Goal: Task Accomplishment & Management: Manage account settings

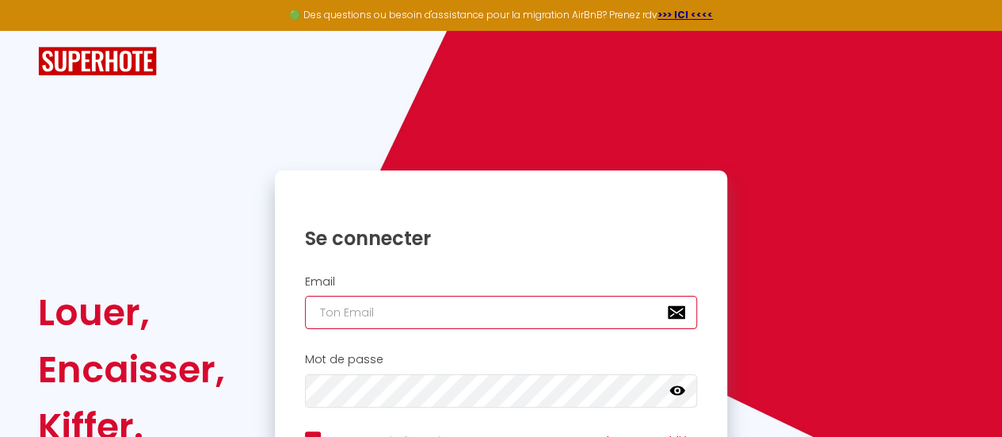
click at [421, 310] on input "email" at bounding box center [501, 312] width 393 height 33
type input "ATEAH S. A. P"
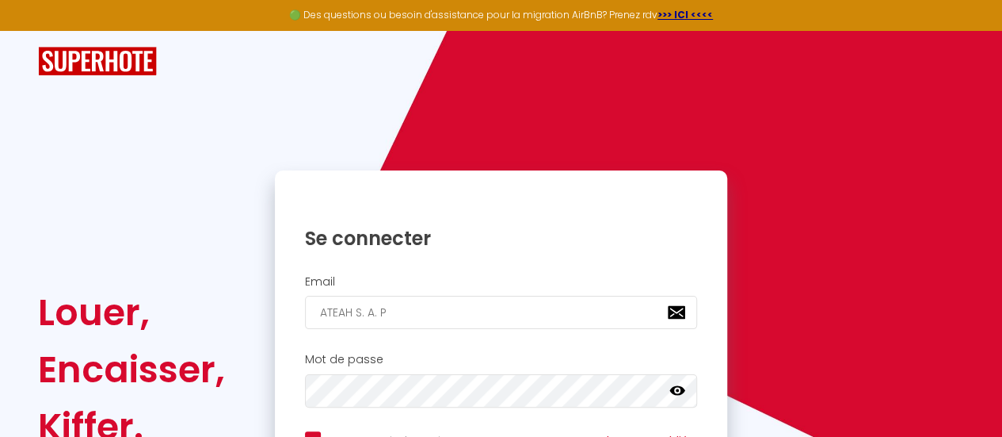
checkbox input "true"
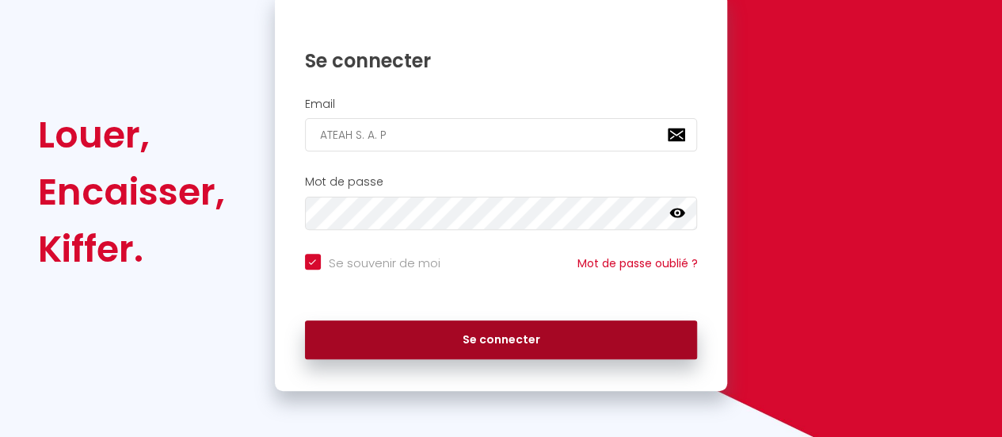
click at [467, 330] on button "Se connecter" at bounding box center [501, 340] width 393 height 40
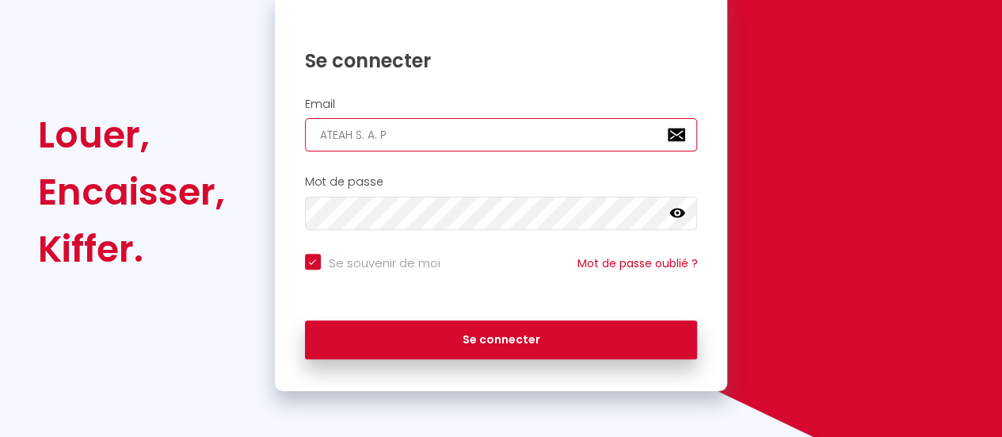
type input "ATEAH S. A."
checkbox input "true"
type input "ATEAH S. A"
checkbox input "true"
type input "ATEAH S."
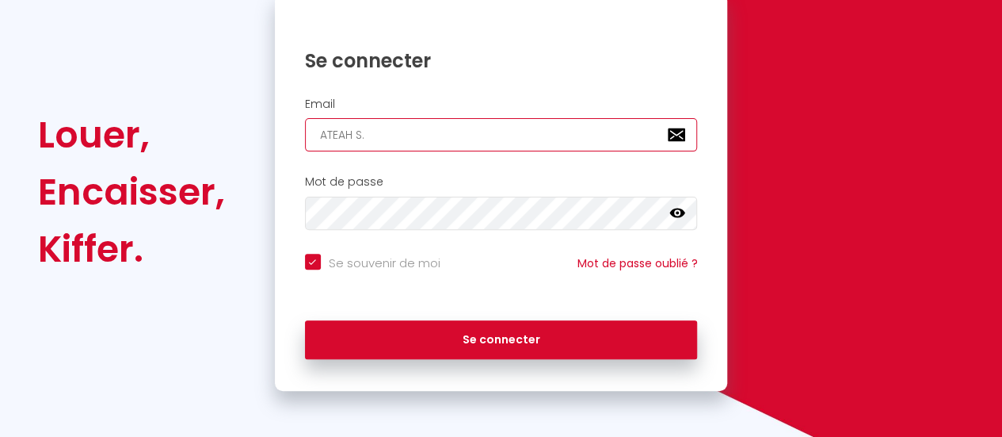
checkbox input "true"
type input "ATEAH S"
checkbox input "true"
type input "ATEAH"
checkbox input "true"
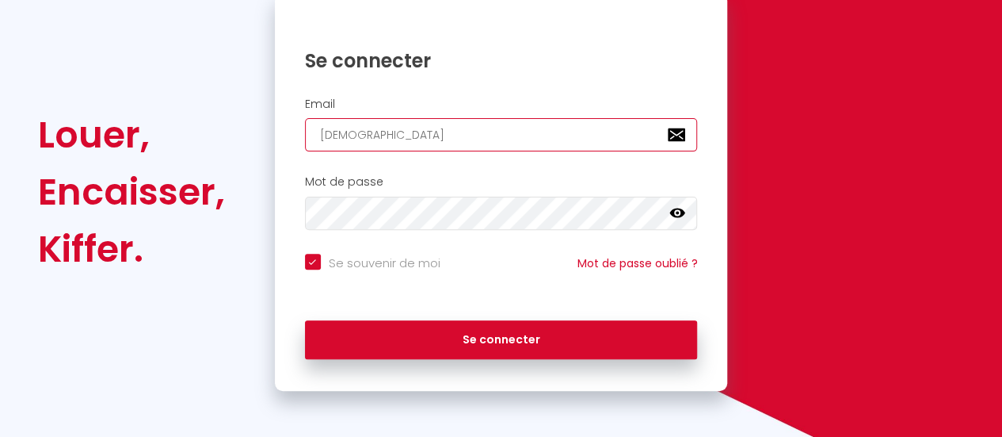
type input "ATEA"
checkbox input "true"
type input "AT"
checkbox input "true"
type input "A"
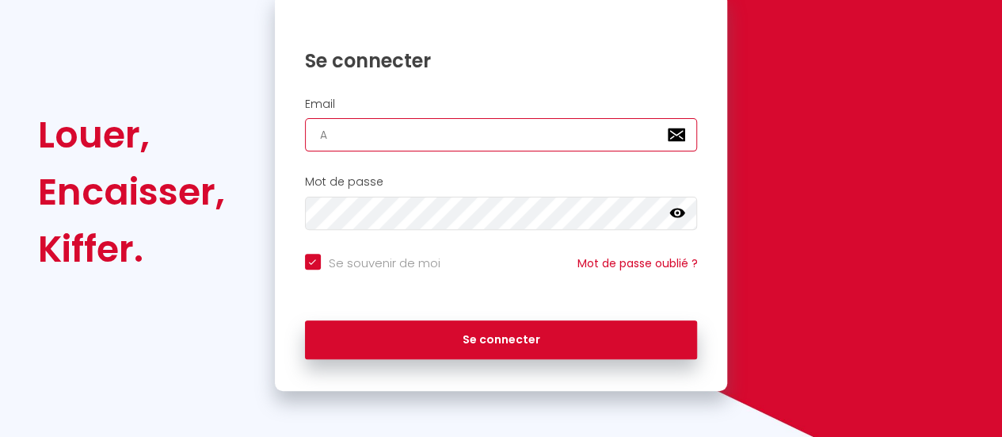
checkbox input "true"
type input "s"
checkbox input "true"
type input "sa"
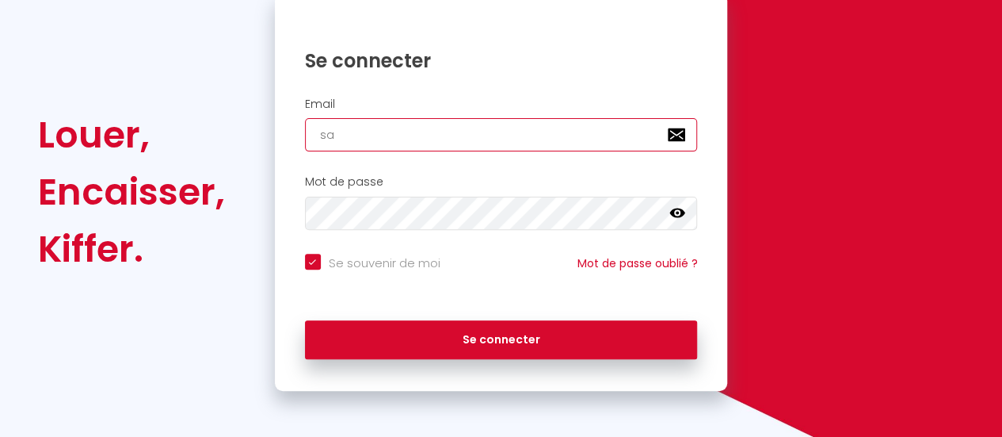
checkbox input "true"
type input "sap"
checkbox input "true"
type input "sap@"
checkbox input "true"
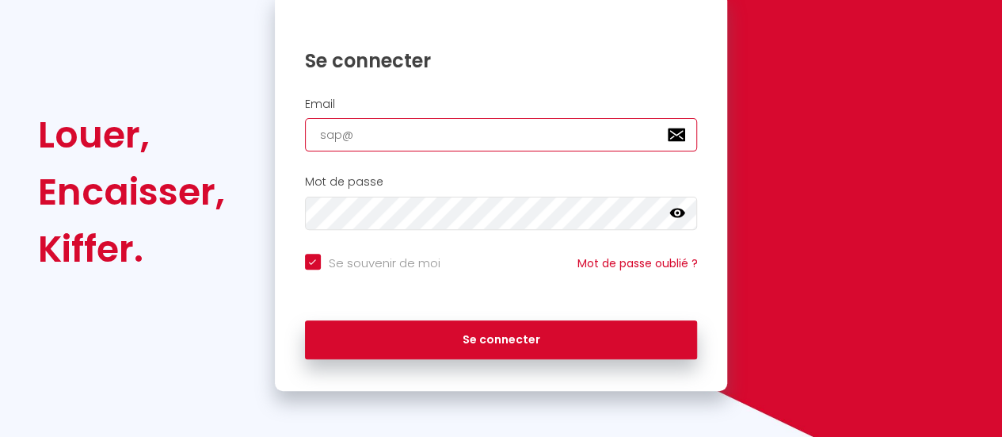
type input "sap@a"
checkbox input "true"
type input "sap@at"
checkbox input "true"
type input "sap@ate"
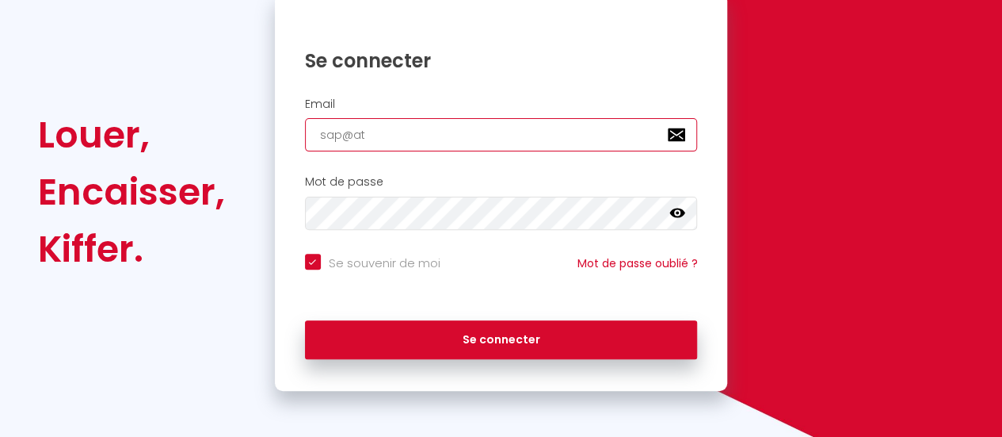
checkbox input "true"
type input "sap@atea"
checkbox input "true"
type input "sap@ateah"
checkbox input "true"
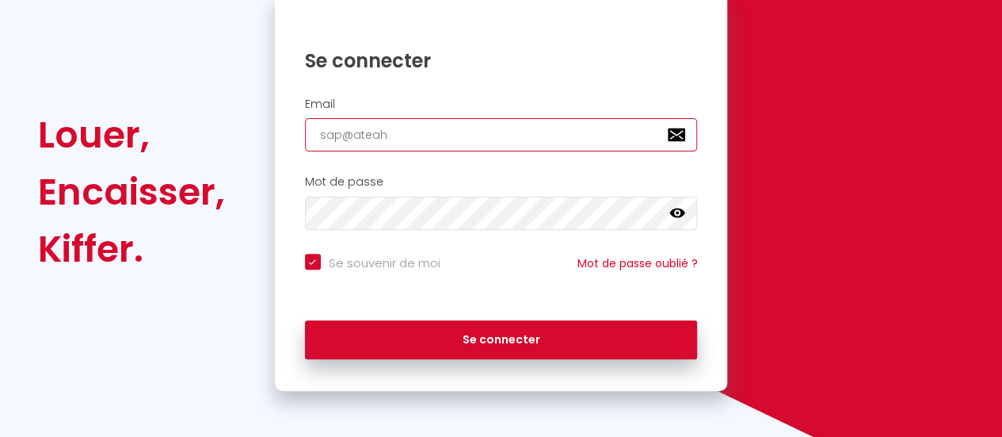
type input "sap@ateah."
checkbox input "true"
type input "sap@ateah.f"
checkbox input "true"
type input "sap@ateah.fr"
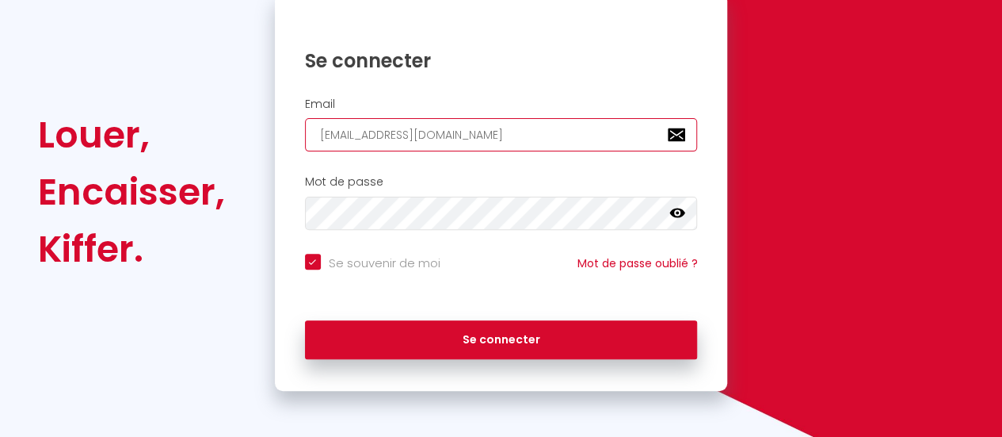
checkbox input "true"
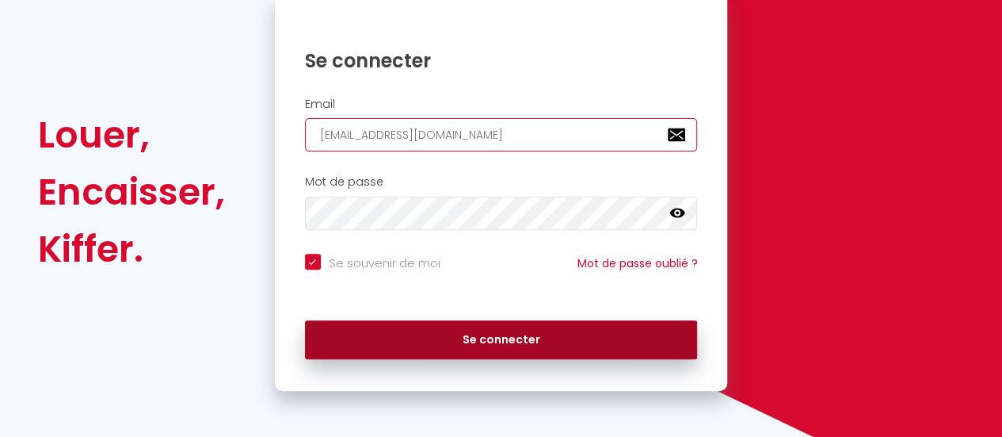
type input "sap@ateah.fr"
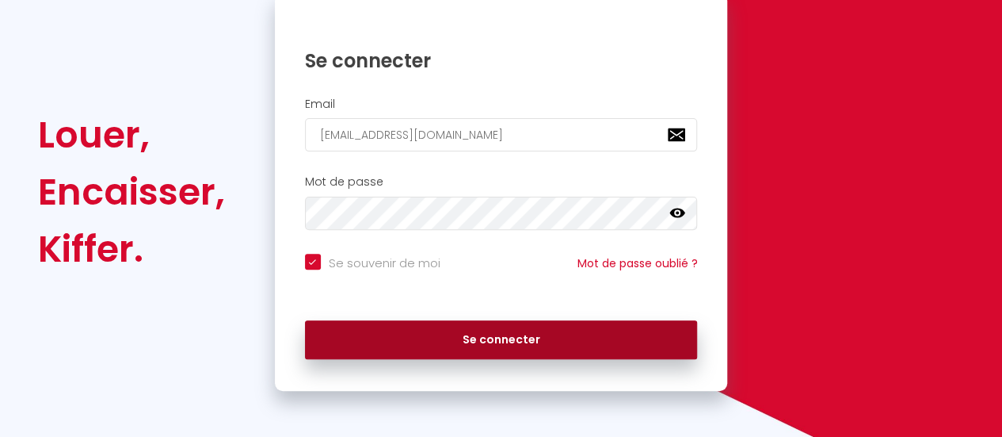
click at [477, 347] on button "Se connecter" at bounding box center [501, 340] width 393 height 40
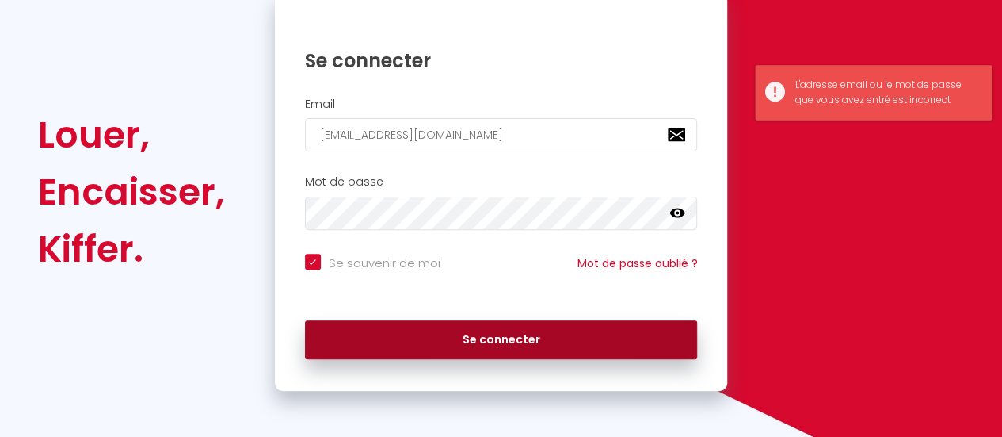
click at [477, 347] on button "Se connecter" at bounding box center [501, 340] width 393 height 40
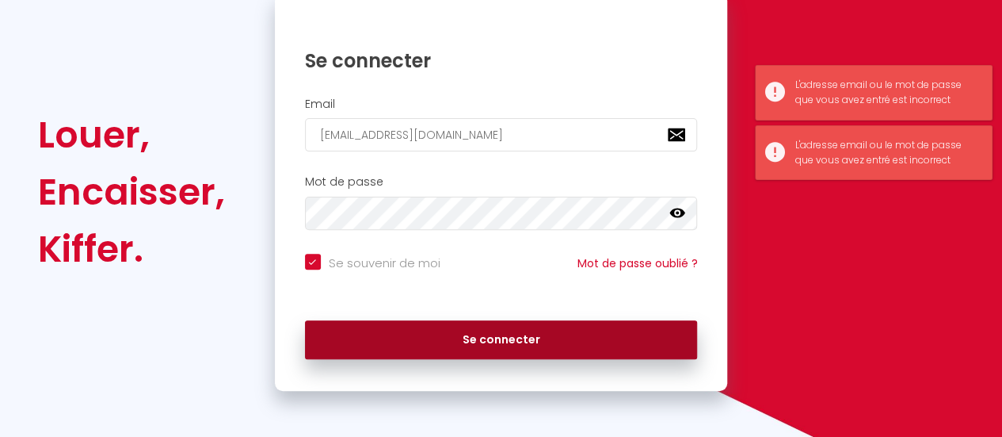
click at [477, 347] on button "Se connecter" at bounding box center [501, 340] width 393 height 40
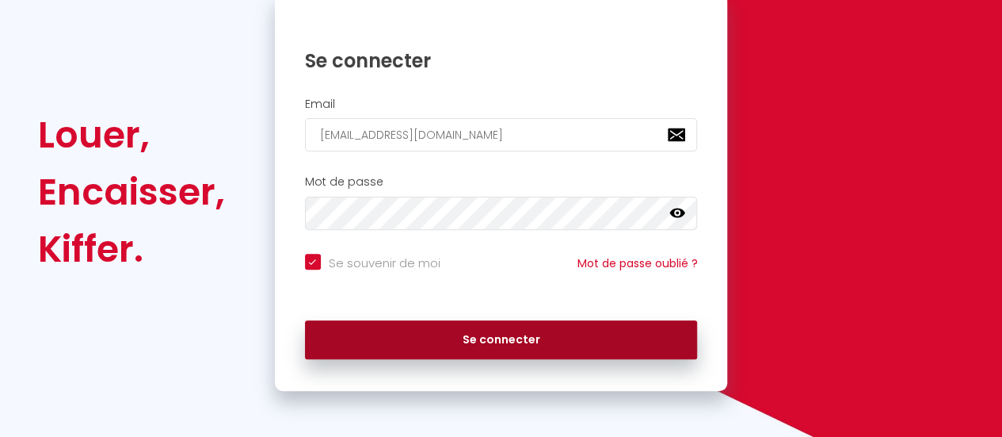
click at [414, 340] on button "Se connecter" at bounding box center [501, 340] width 393 height 40
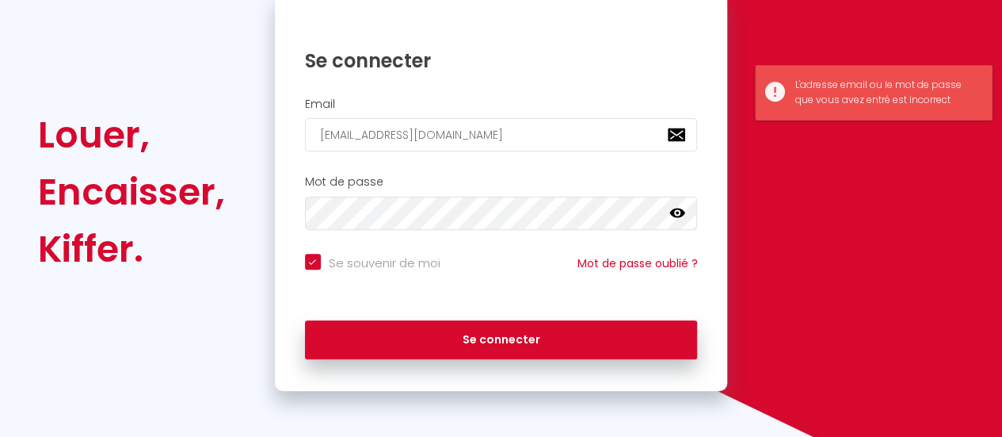
click at [675, 216] on icon at bounding box center [677, 213] width 16 height 16
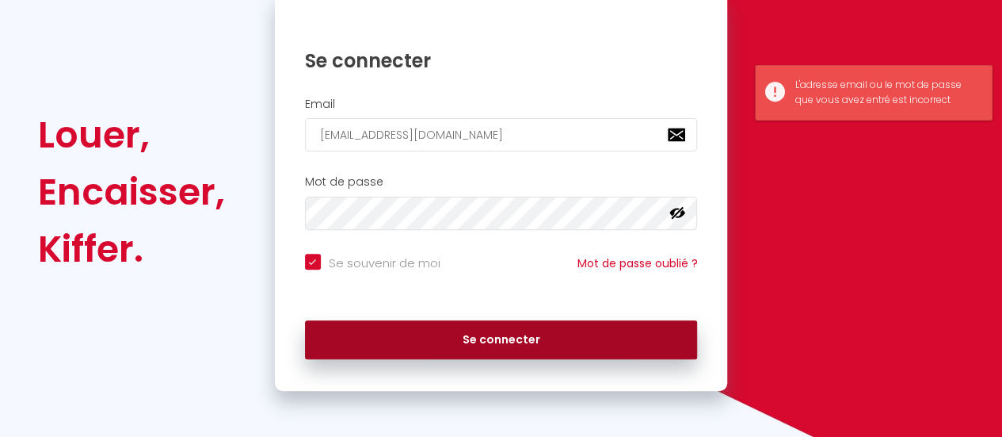
click at [561, 326] on button "Se connecter" at bounding box center [501, 340] width 393 height 40
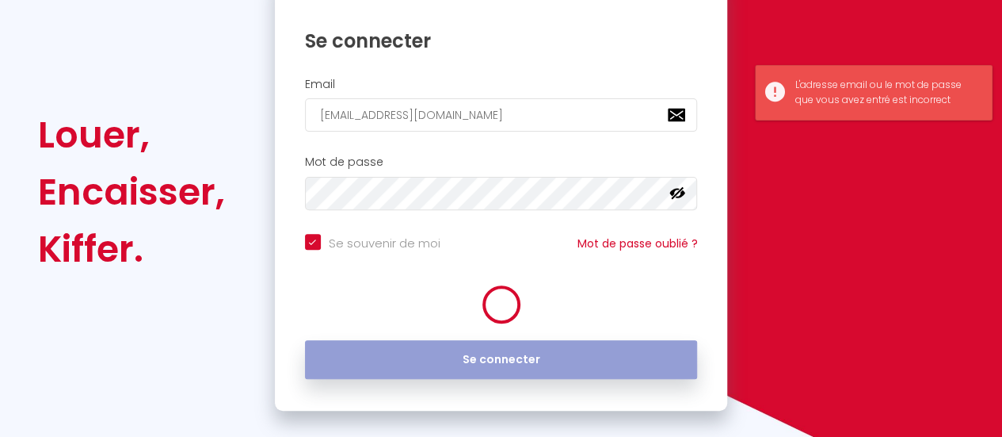
checkbox input "true"
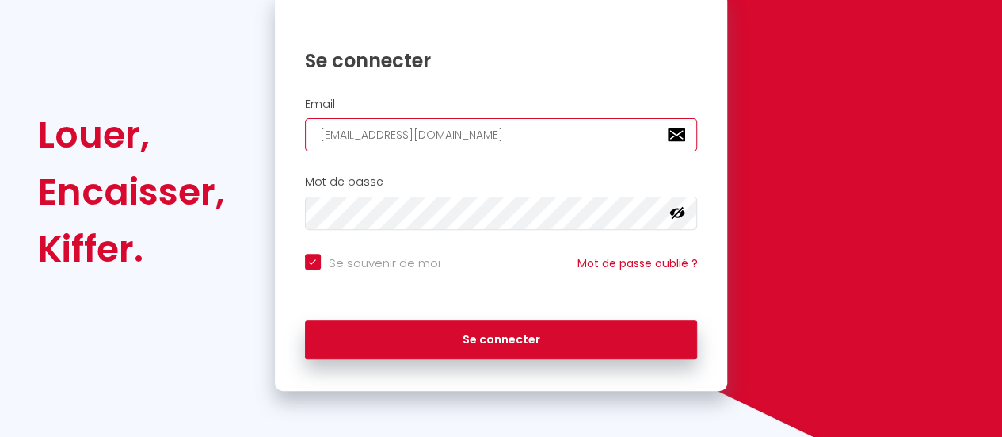
click at [677, 139] on input "sap@ateah.fr" at bounding box center [501, 134] width 393 height 33
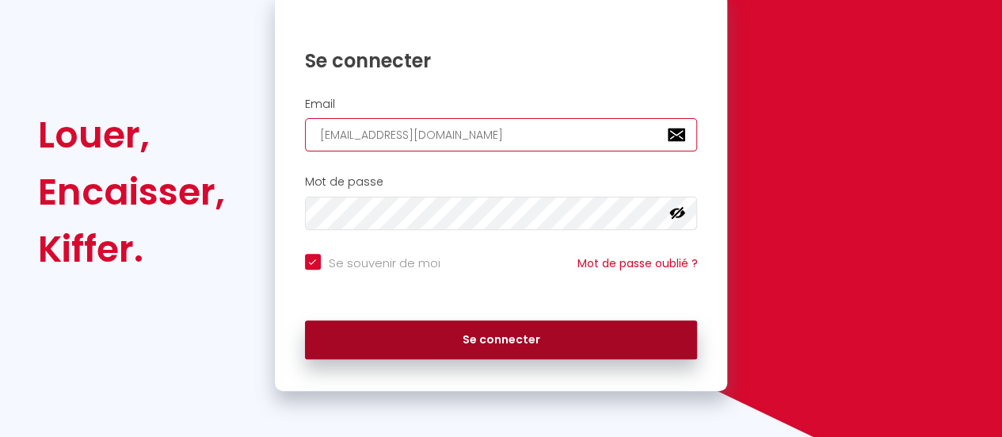
scroll to position [0, 0]
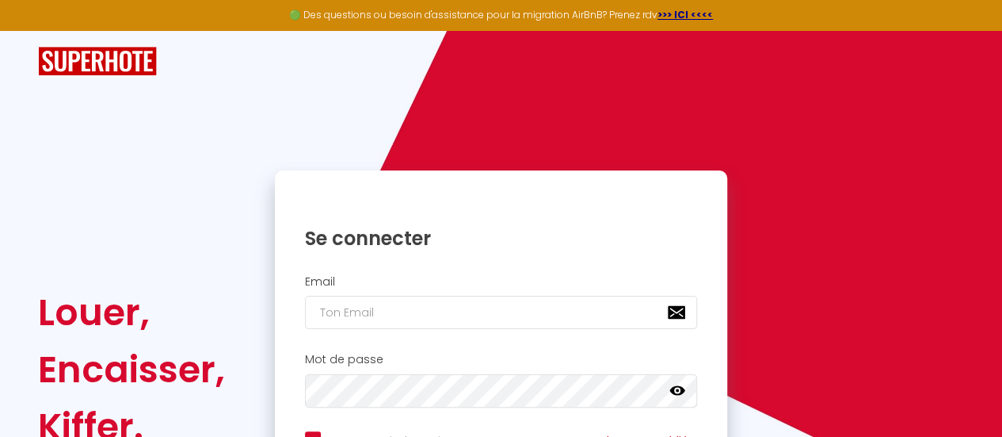
type input "[EMAIL_ADDRESS][DOMAIN_NAME]"
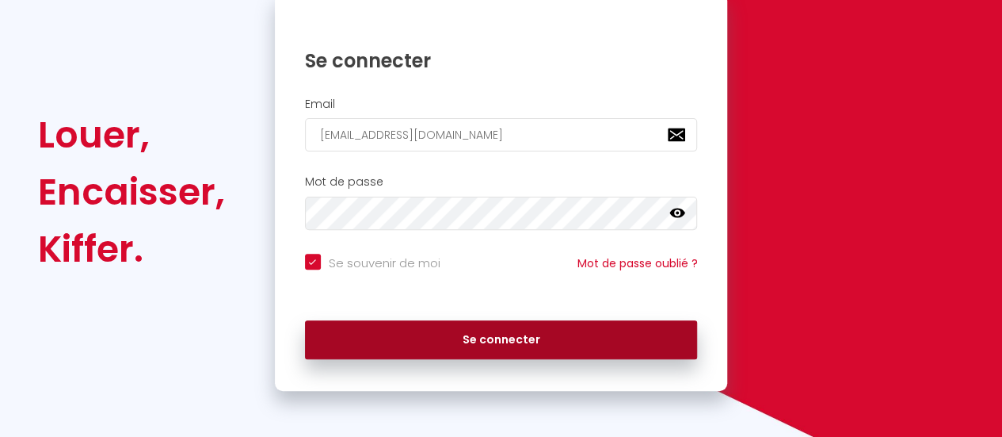
click at [452, 329] on button "Se connecter" at bounding box center [501, 340] width 393 height 40
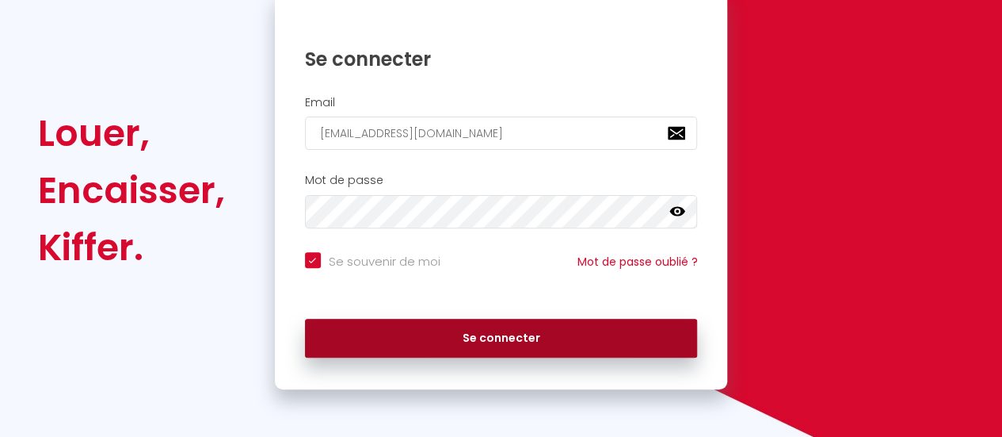
checkbox input "true"
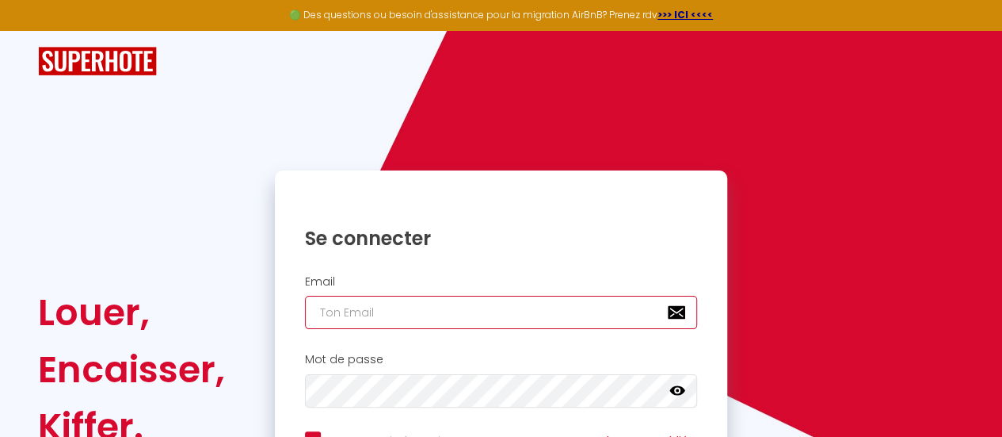
click at [467, 307] on input "email" at bounding box center [501, 312] width 393 height 33
type input "[EMAIL_ADDRESS][DOMAIN_NAME]"
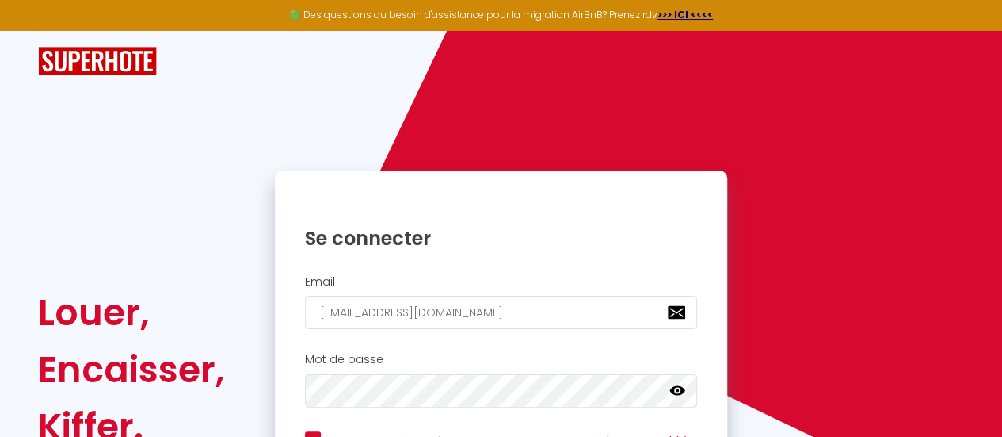
scroll to position [177, 0]
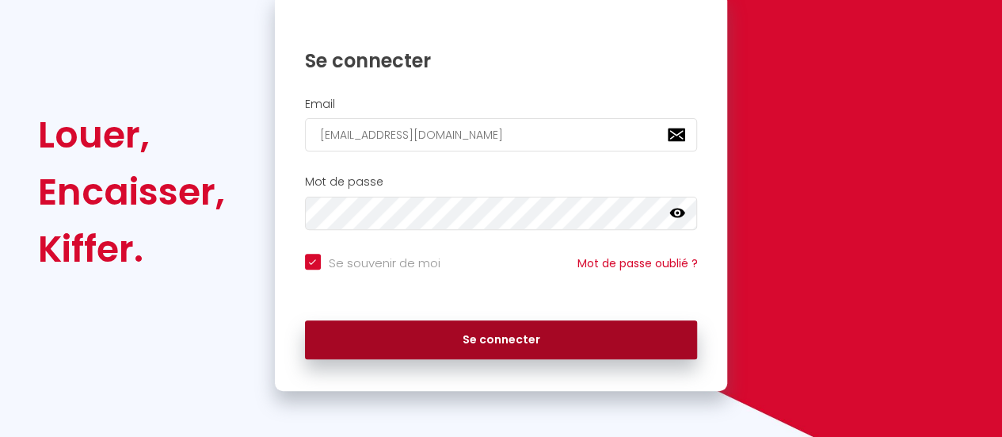
click at [604, 326] on button "Se connecter" at bounding box center [501, 340] width 393 height 40
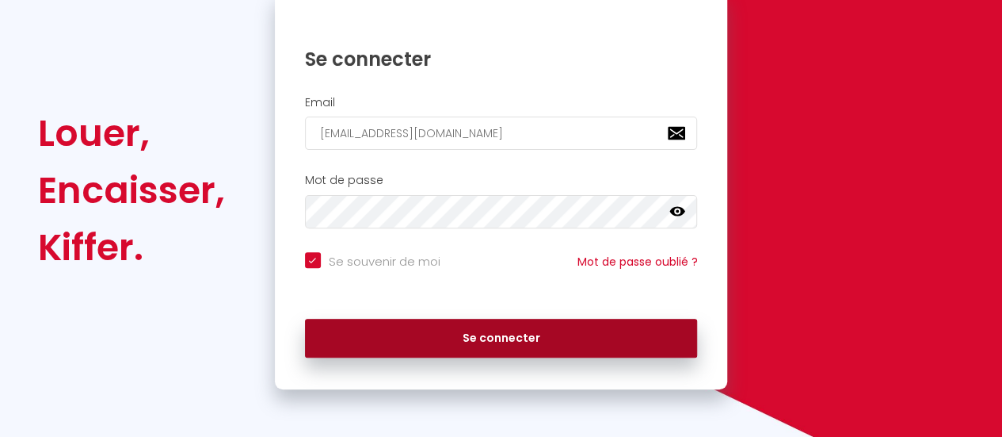
checkbox input "true"
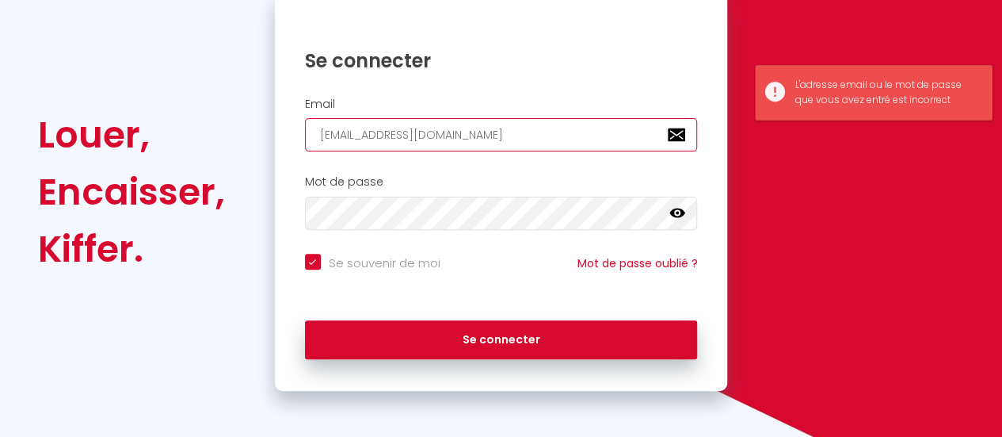
click at [469, 129] on input "[EMAIL_ADDRESS][DOMAIN_NAME]" at bounding box center [501, 134] width 393 height 33
click at [320, 137] on input "sap@ateah.fr" at bounding box center [501, 134] width 393 height 33
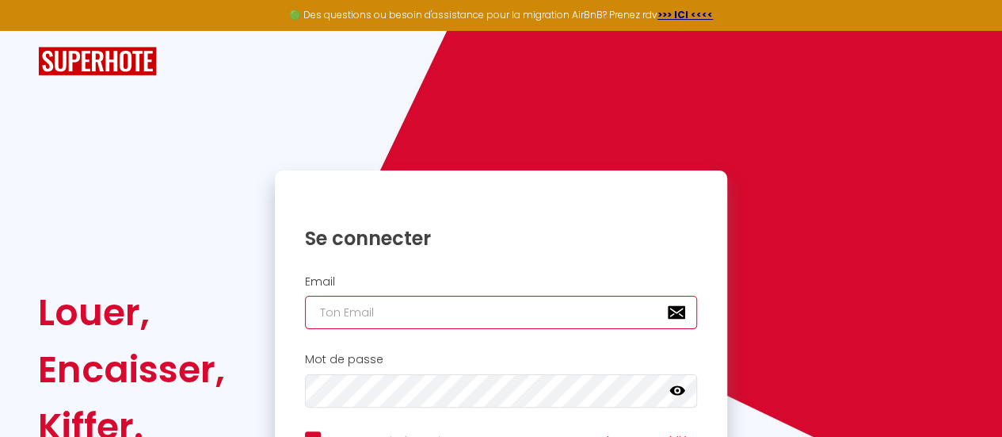
click at [557, 307] on input "email" at bounding box center [501, 312] width 393 height 33
type input "[EMAIL_ADDRESS][DOMAIN_NAME]"
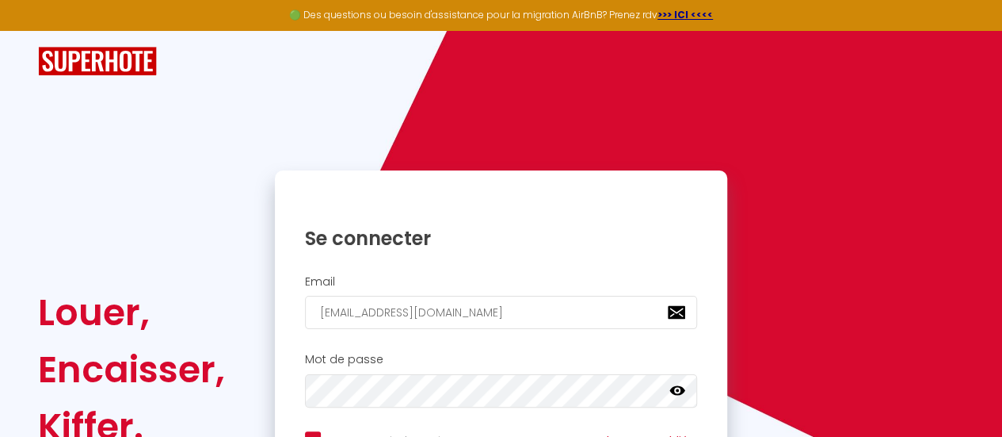
click at [676, 391] on icon at bounding box center [677, 391] width 16 height 16
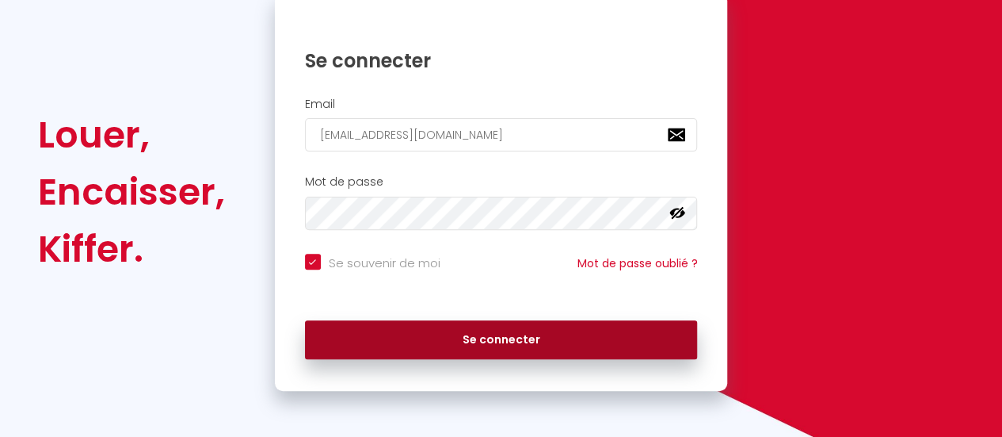
click at [526, 343] on button "Se connecter" at bounding box center [501, 340] width 393 height 40
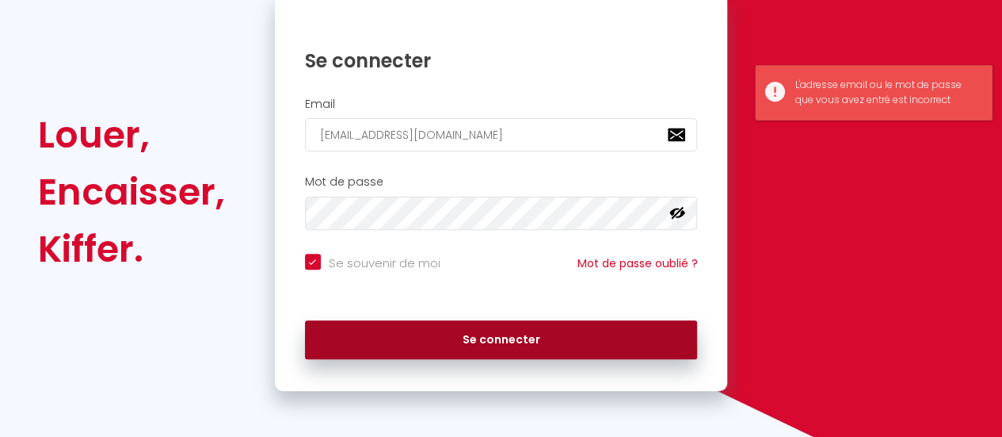
click at [526, 343] on button "Se connecter" at bounding box center [501, 340] width 393 height 40
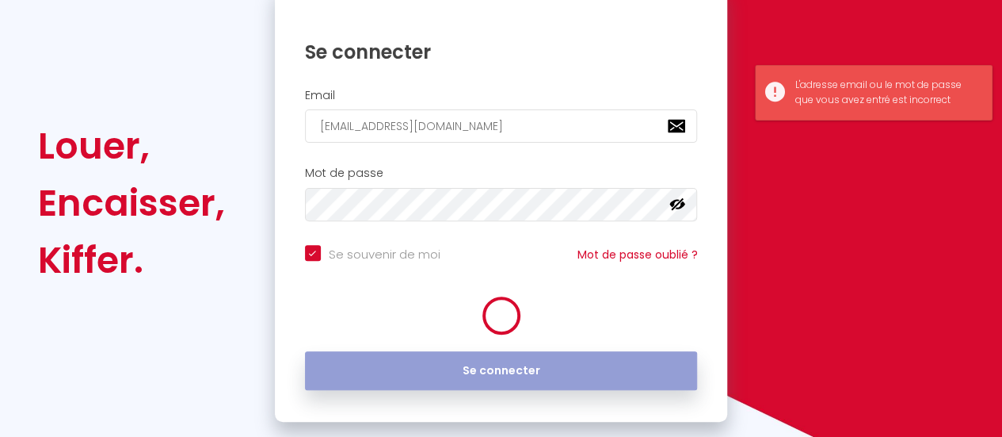
click at [526, 351] on button "Se connecter" at bounding box center [501, 371] width 393 height 40
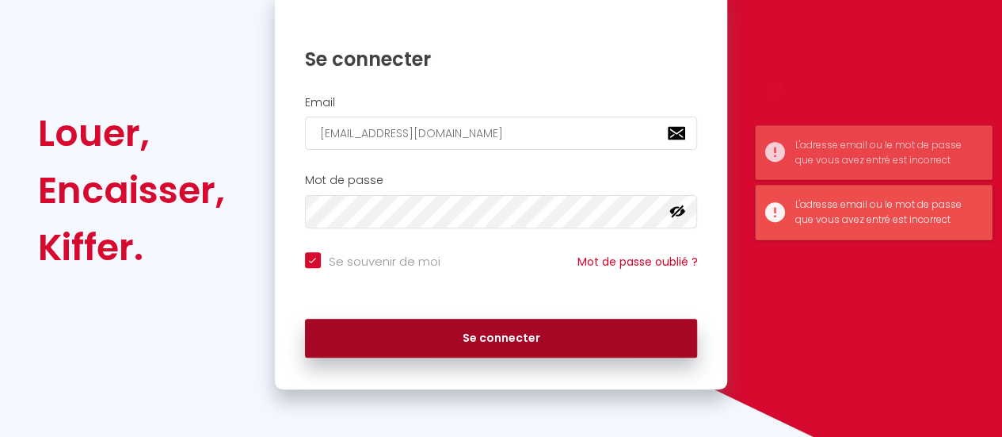
click at [526, 343] on button "Se connecter" at bounding box center [501, 339] width 393 height 40
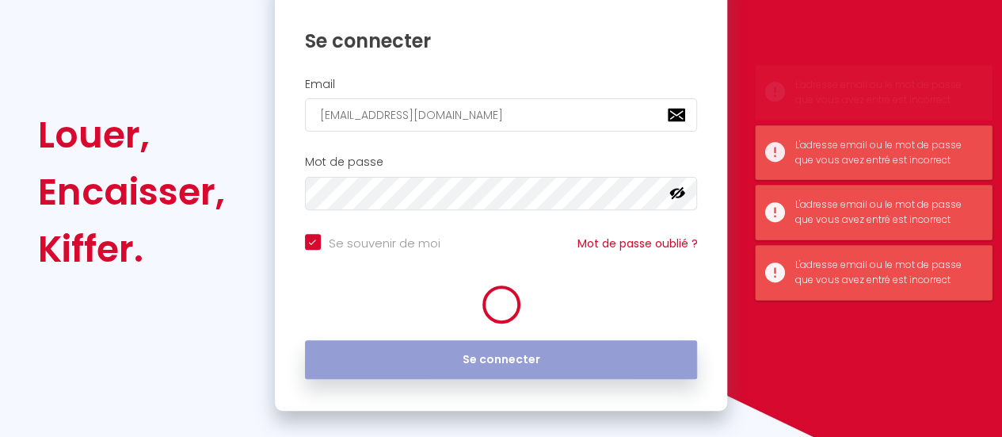
checkbox input "true"
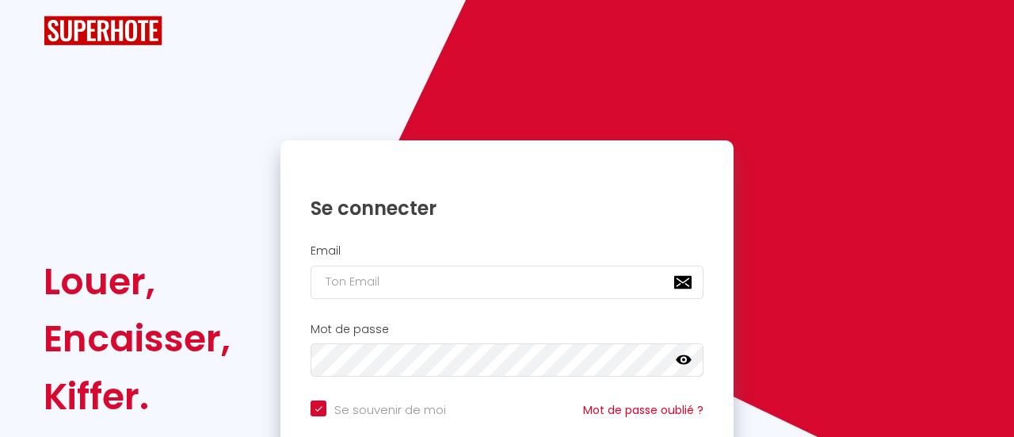
checkbox input "true"
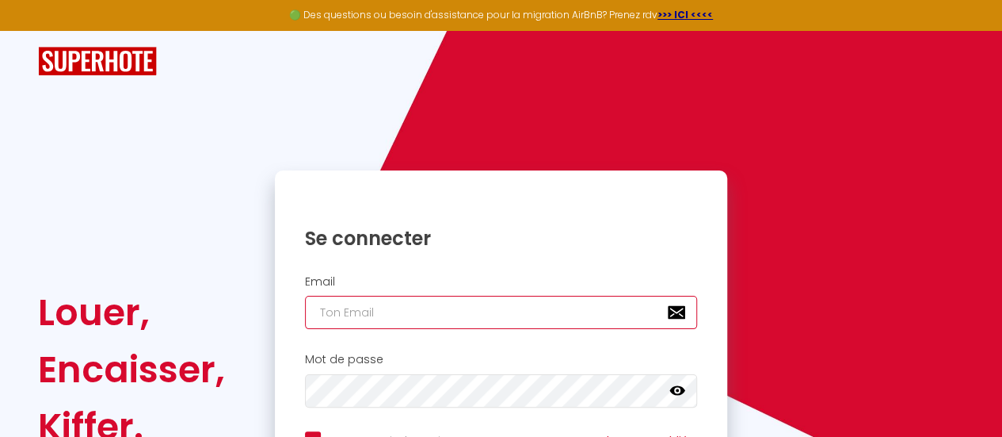
click at [374, 318] on input "email" at bounding box center [501, 312] width 393 height 33
type input "j"
checkbox input "true"
type input "ju"
checkbox input "true"
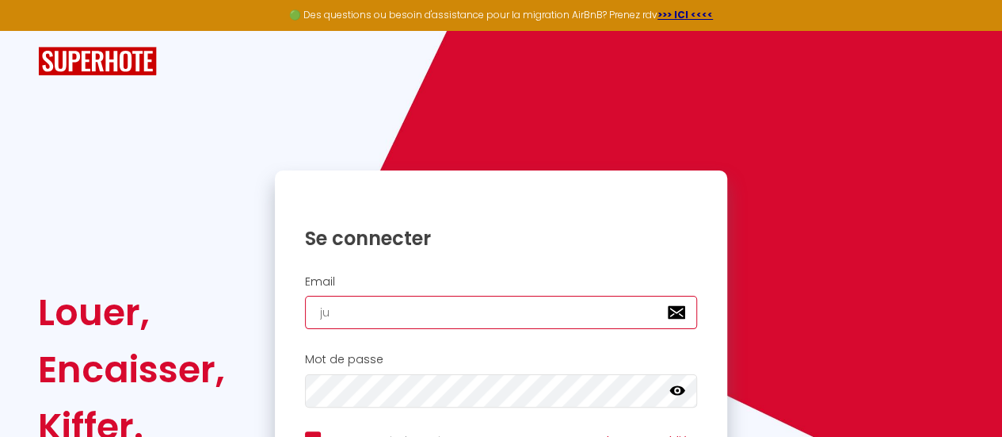
type input "[DATE]"
checkbox input "true"
type input "juli"
checkbox input "true"
type input "[PERSON_NAME]"
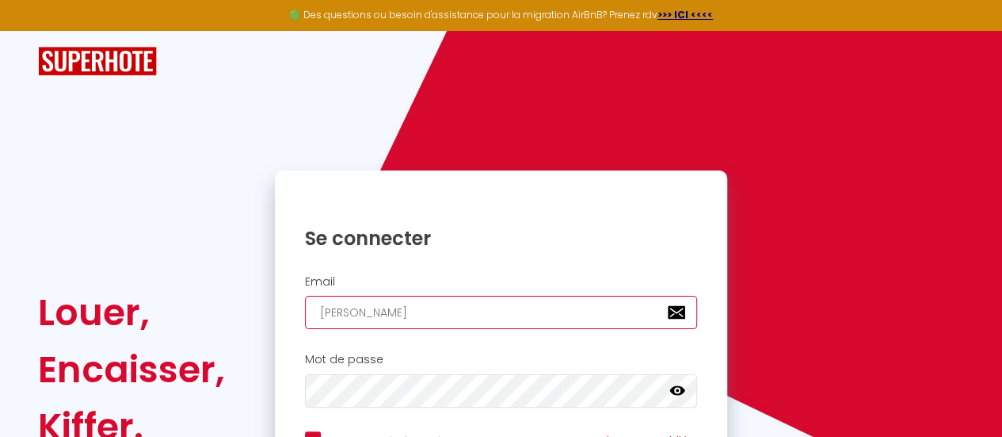
checkbox input "true"
type input "[PERSON_NAME]"
checkbox input "true"
type input "[PERSON_NAME]@"
checkbox input "true"
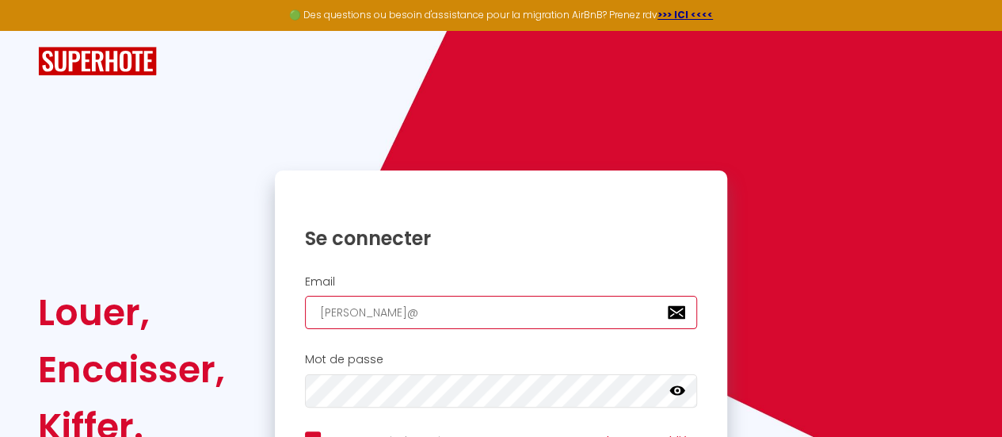
type input "[PERSON_NAME]"
checkbox input "true"
type input "julien@at"
checkbox input "true"
type input "[PERSON_NAME]"
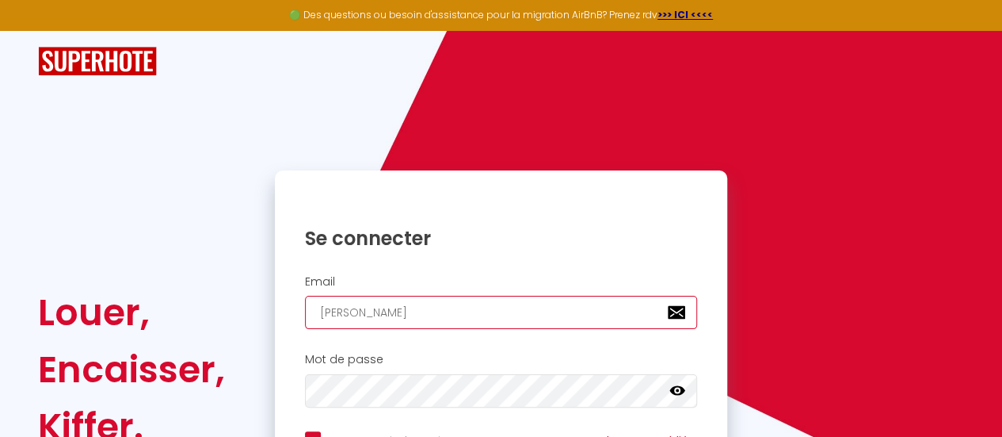
checkbox input "true"
type input "[PERSON_NAME]"
checkbox input "true"
type input "[PERSON_NAME]"
checkbox input "true"
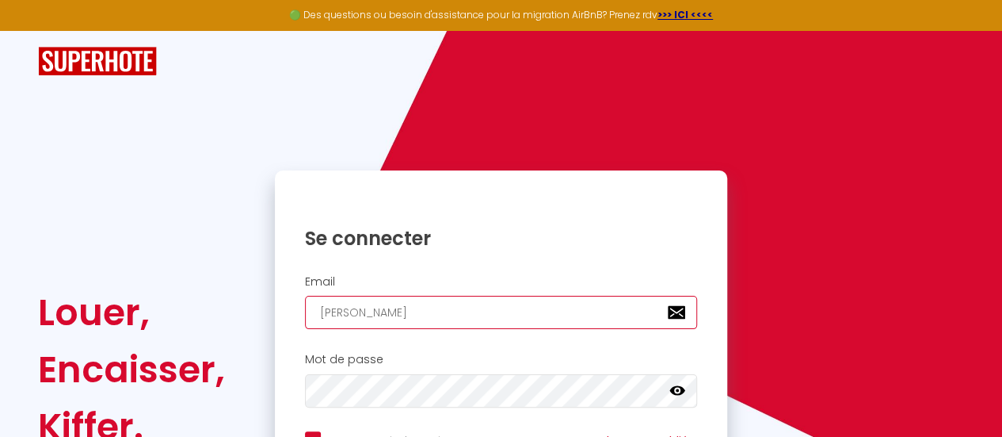
type input "[PERSON_NAME]."
checkbox input "true"
type input "[PERSON_NAME]"
checkbox input "true"
type input "[PERSON_NAME][EMAIL_ADDRESS][DOMAIN_NAME]"
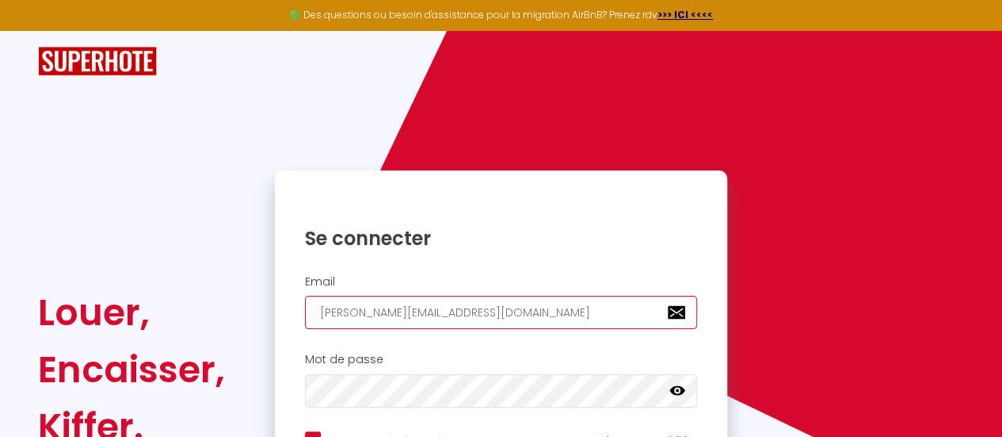
checkbox input "true"
type input "[PERSON_NAME][EMAIL_ADDRESS][DOMAIN_NAME]"
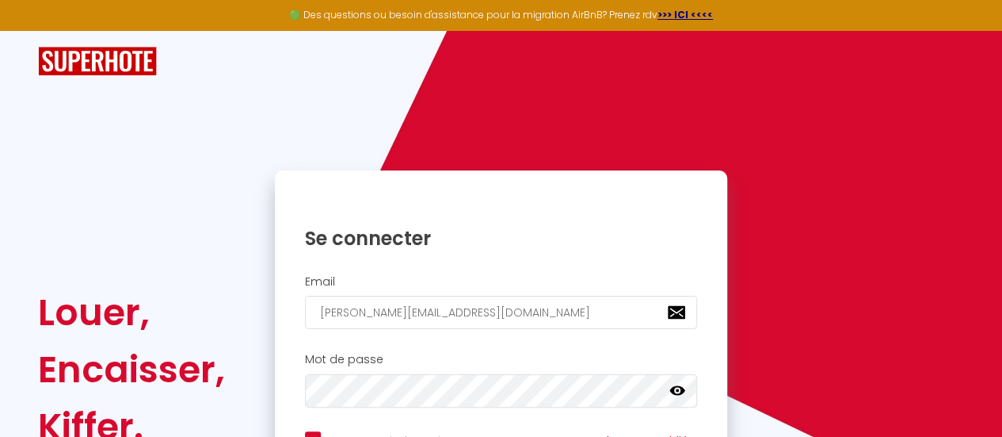
click at [673, 392] on icon at bounding box center [677, 391] width 16 height 10
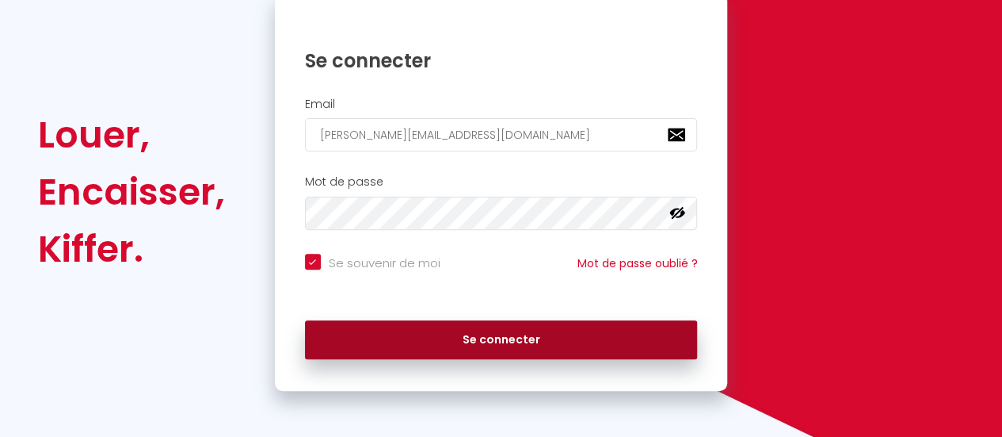
click at [586, 335] on button "Se connecter" at bounding box center [501, 340] width 393 height 40
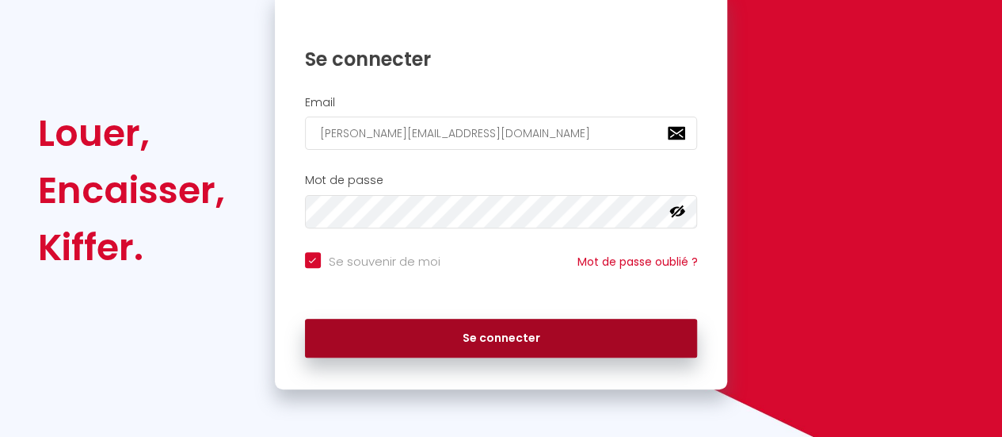
checkbox input "true"
